Goal: Communication & Community: Answer question/provide support

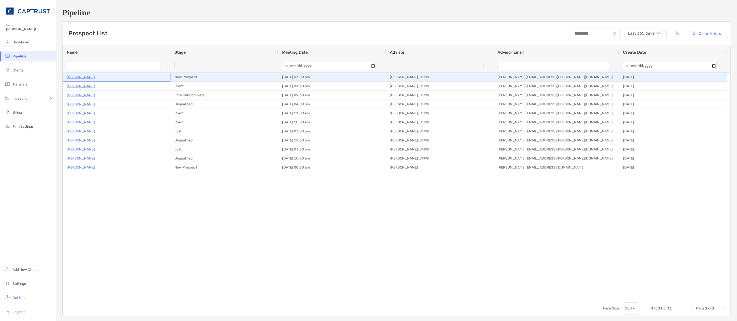
click at [73, 76] on p "[PERSON_NAME]" at bounding box center [81, 77] width 28 height 6
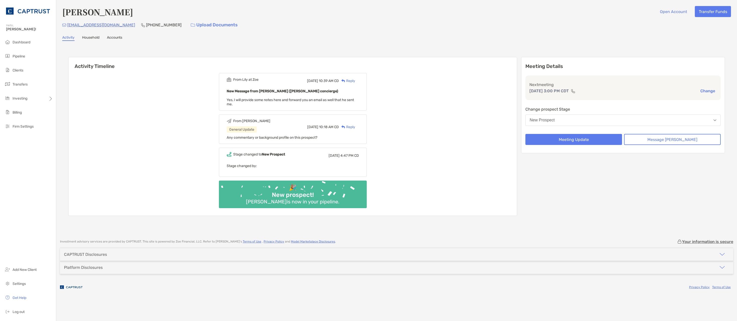
click at [355, 80] on div "Reply" at bounding box center [347, 80] width 16 height 5
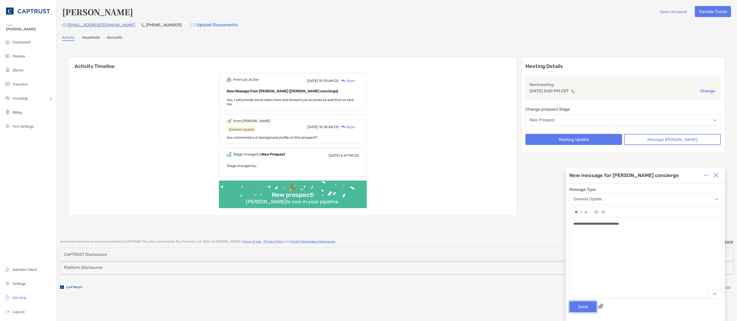
click at [578, 308] on button "Send" at bounding box center [583, 307] width 27 height 11
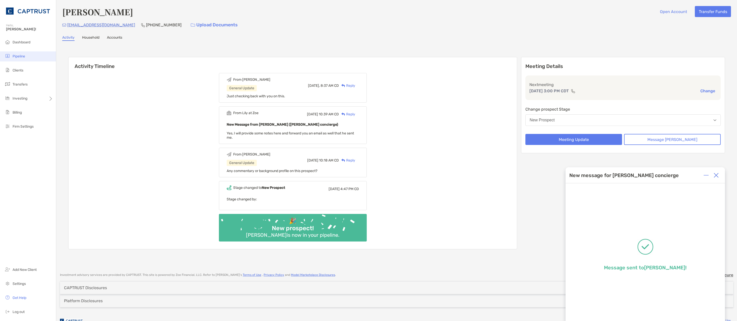
click at [16, 56] on span "Pipeline" at bounding box center [19, 56] width 13 height 4
